Goal: Task Accomplishment & Management: Use online tool/utility

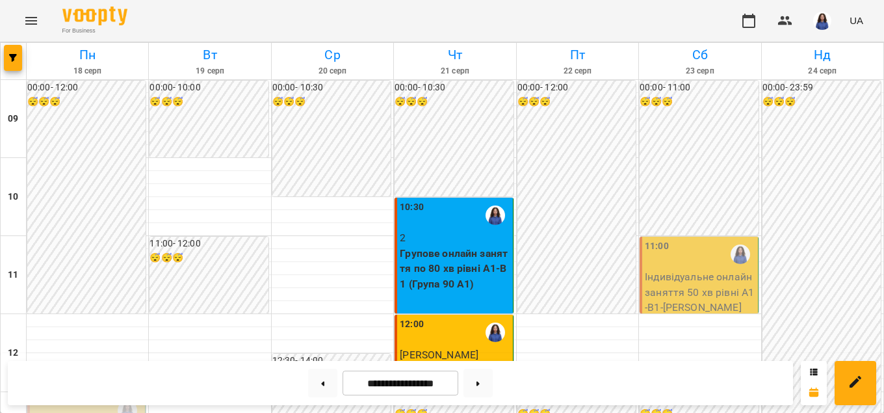
scroll to position [296, 0]
click at [309, 376] on button at bounding box center [322, 383] width 29 height 29
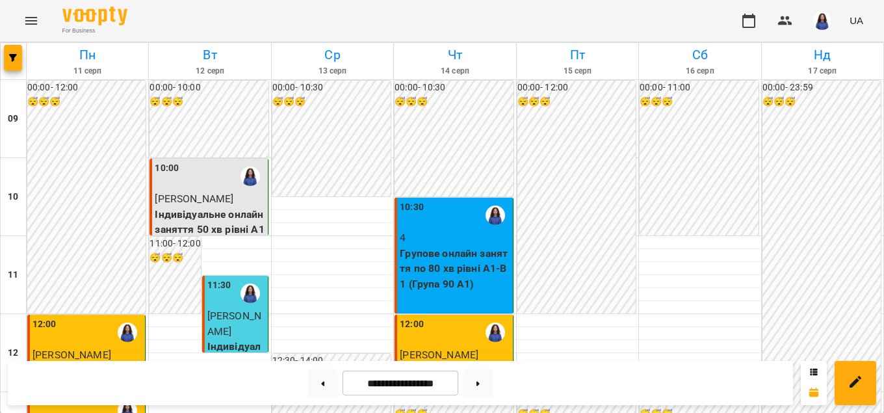
scroll to position [445, 0]
click at [493, 385] on button at bounding box center [477, 383] width 29 height 29
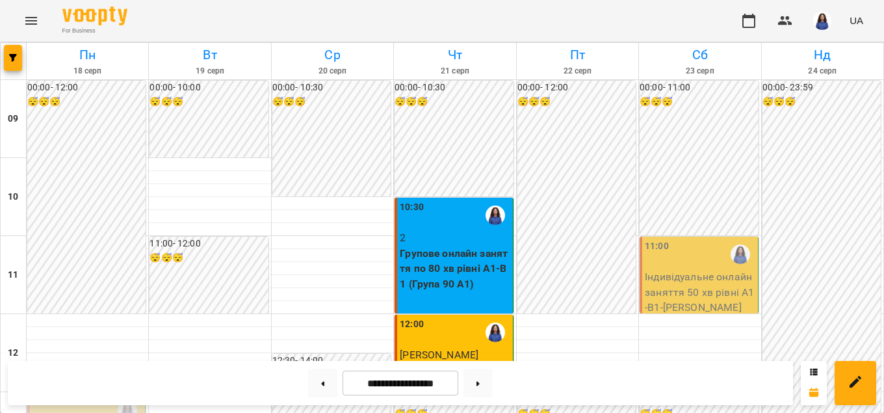
scroll to position [519, 0]
click at [483, 382] on button at bounding box center [477, 383] width 29 height 29
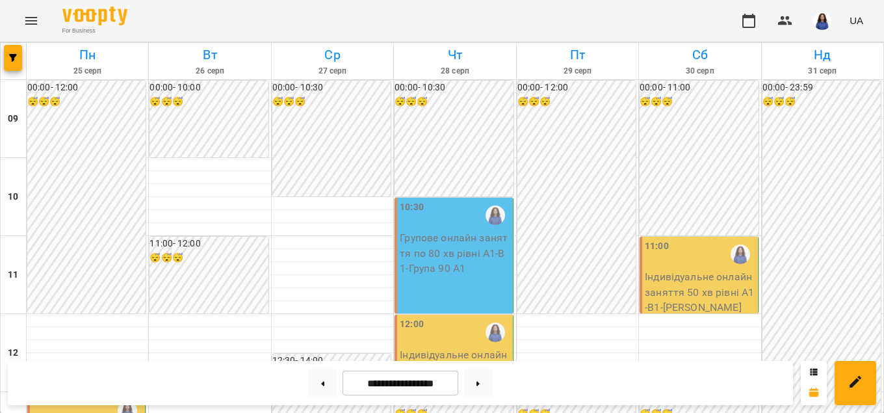
scroll to position [296, 0]
click at [318, 393] on button at bounding box center [322, 383] width 29 height 29
type input "**********"
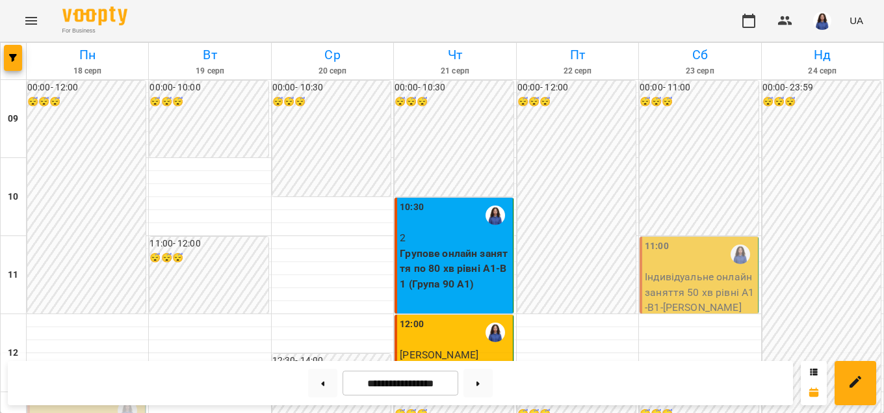
scroll to position [222, 0]
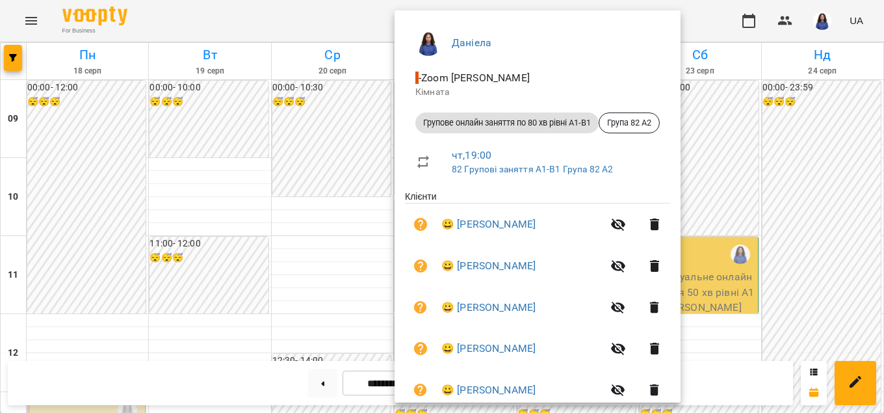
scroll to position [172, 0]
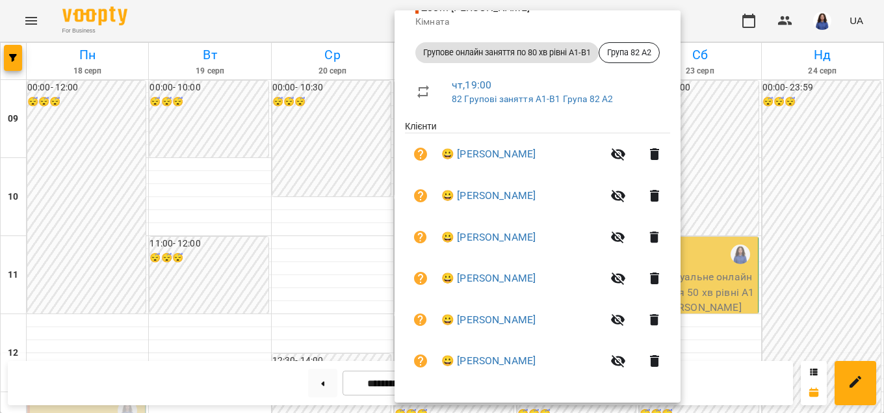
click at [359, 291] on div at bounding box center [442, 206] width 884 height 413
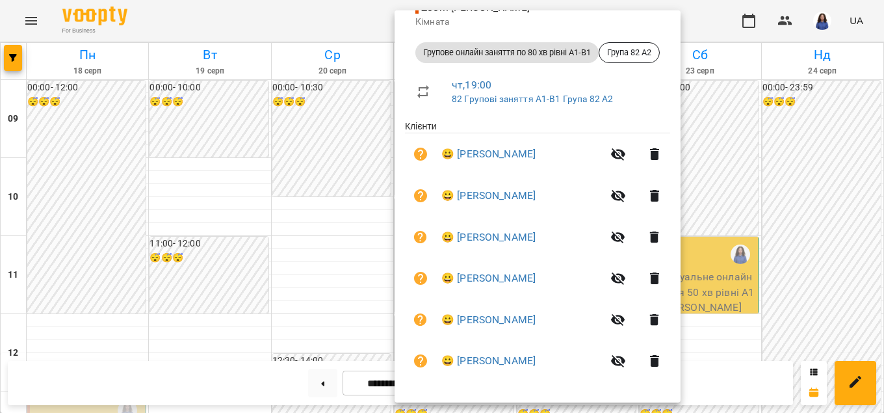
click at [774, 255] on div at bounding box center [442, 206] width 884 height 413
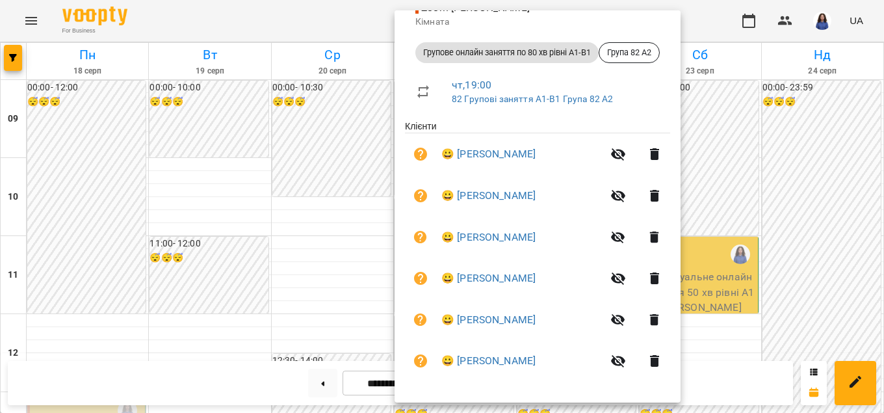
click at [734, 260] on div at bounding box center [442, 206] width 884 height 413
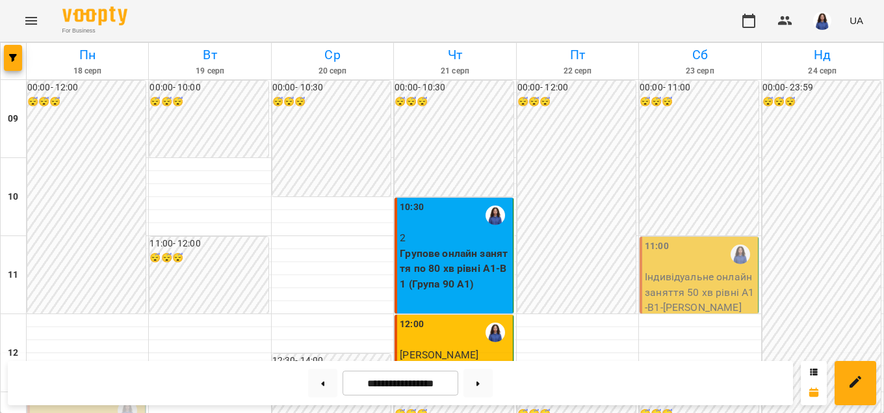
scroll to position [371, 0]
